Goal: Check status: Check status

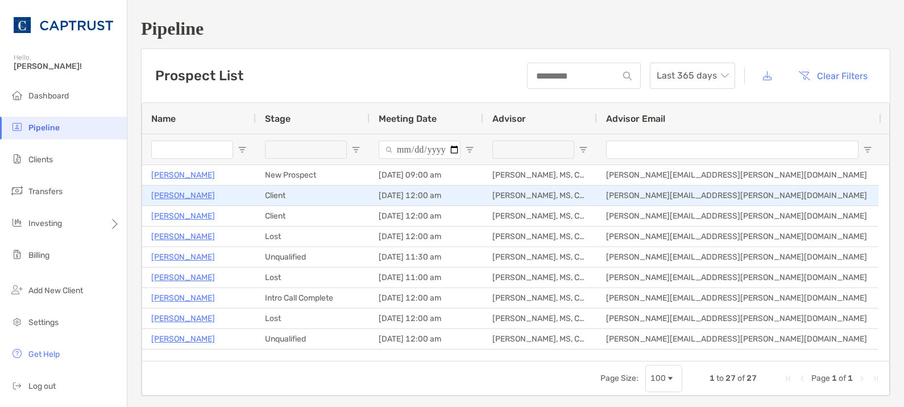
click at [193, 193] on p "[PERSON_NAME]" at bounding box center [183, 195] width 64 height 14
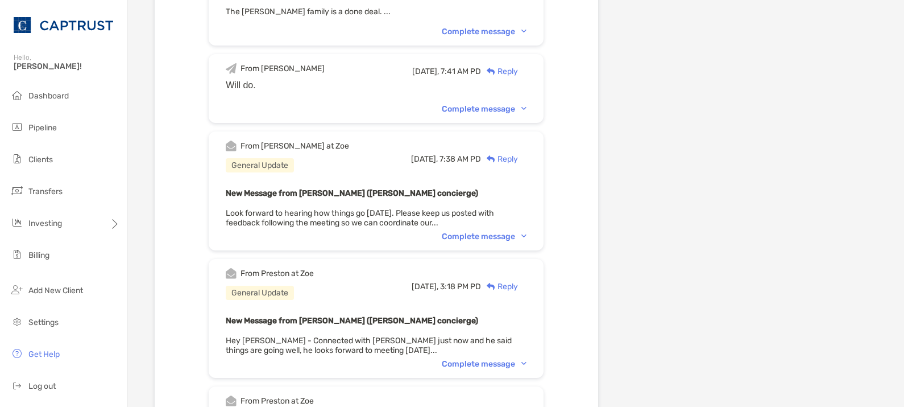
scroll to position [663, 0]
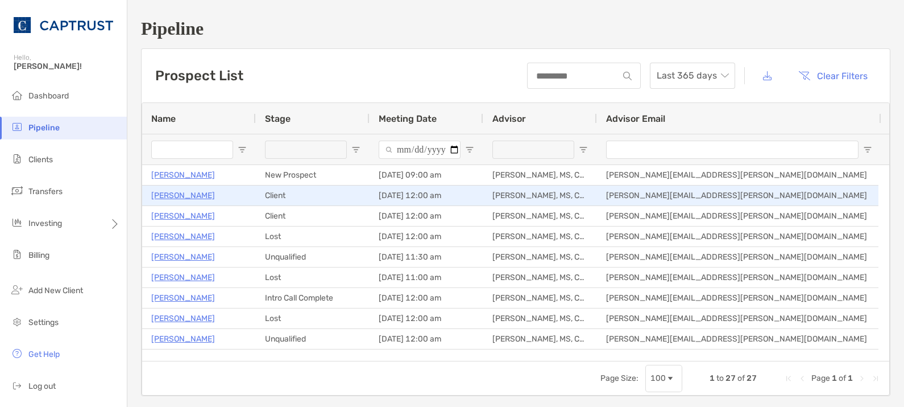
click at [173, 197] on p "[PERSON_NAME]" at bounding box center [183, 195] width 64 height 14
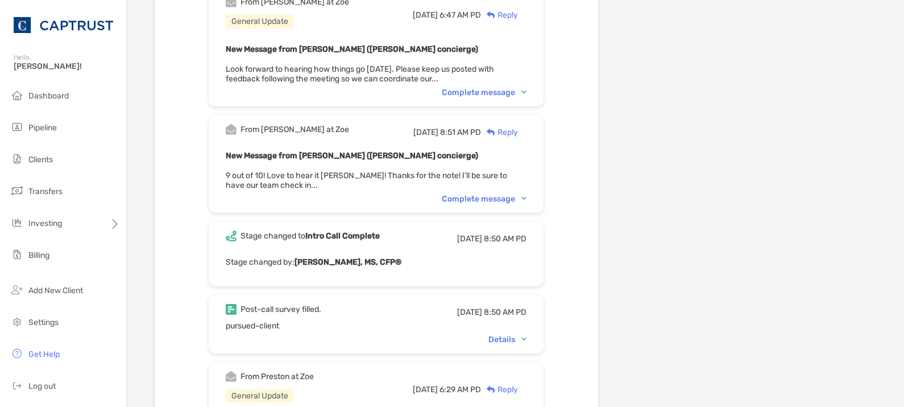
scroll to position [1421, 0]
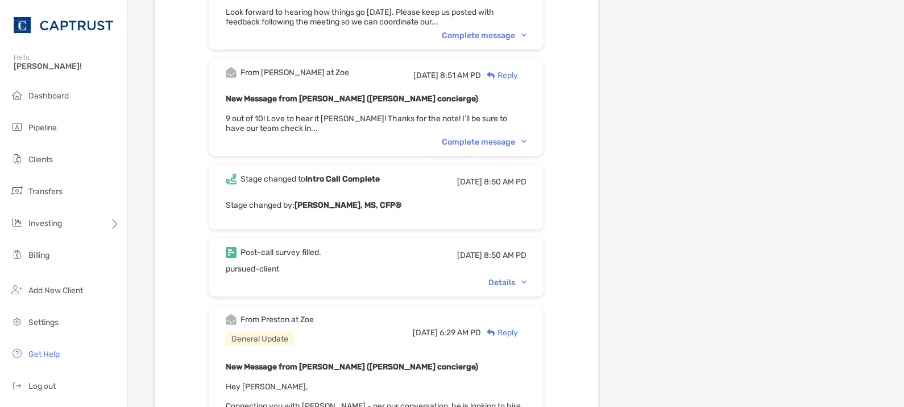
click at [521, 277] on div "Details" at bounding box center [507, 282] width 38 height 10
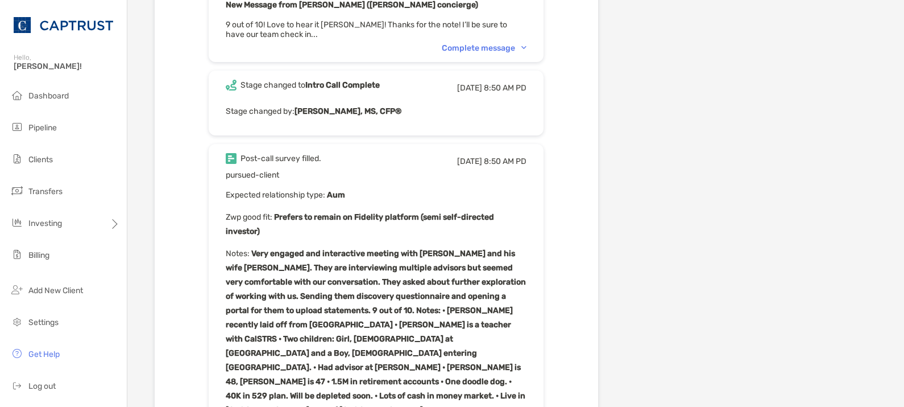
scroll to position [1611, 0]
